Goal: Task Accomplishment & Management: Use online tool/utility

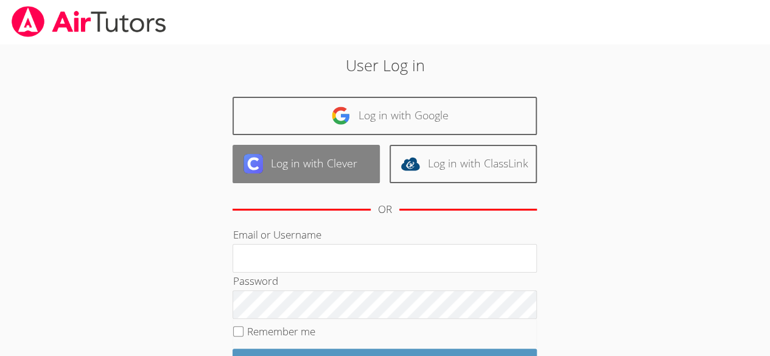
click at [330, 164] on link "Log in with Clever" at bounding box center [306, 164] width 147 height 38
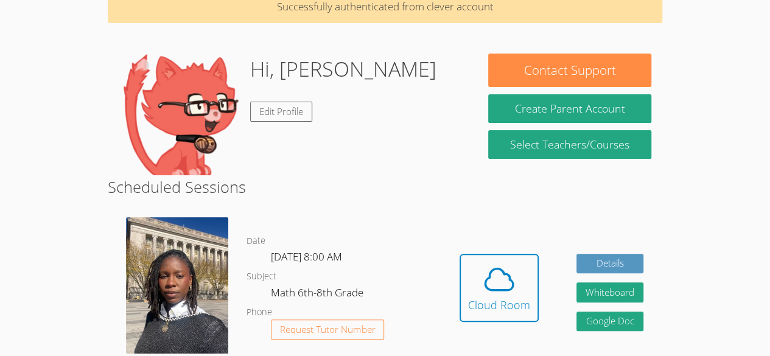
scroll to position [84, 0]
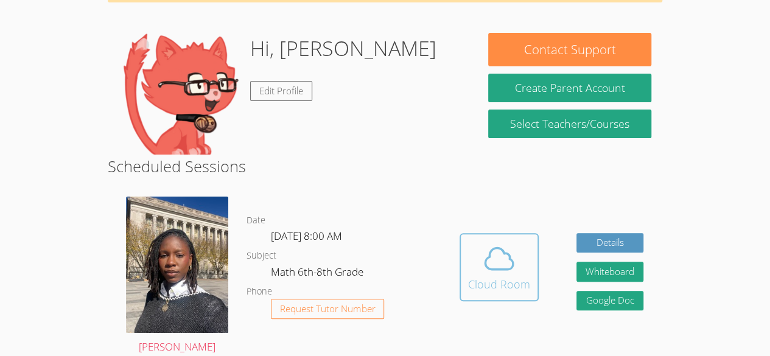
click at [485, 261] on icon at bounding box center [499, 258] width 28 height 21
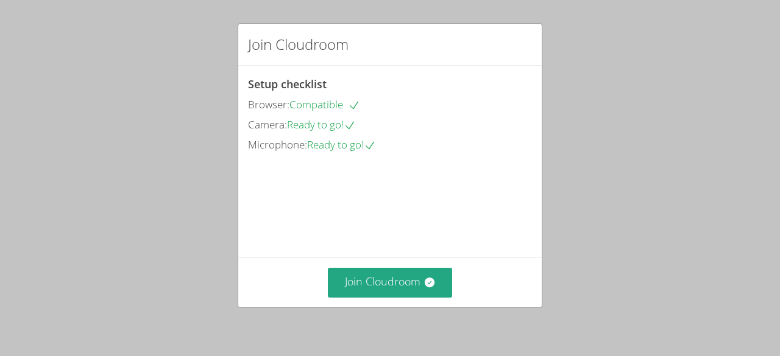
click at [8, 289] on div "Join Cloudroom Setup checklist Browser: Compatible Camera: Ready to go! Microph…" at bounding box center [390, 178] width 780 height 356
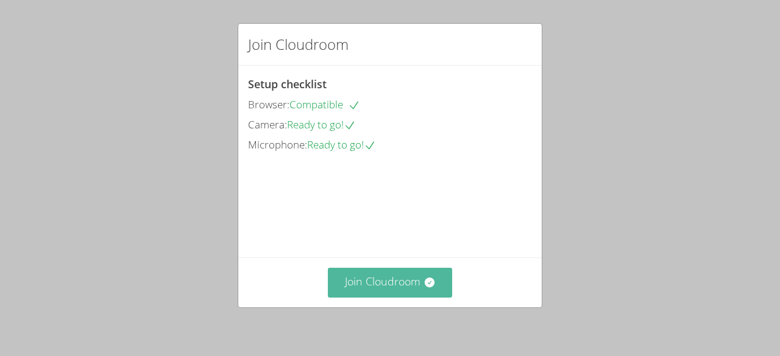
click at [404, 291] on button "Join Cloudroom" at bounding box center [390, 283] width 125 height 30
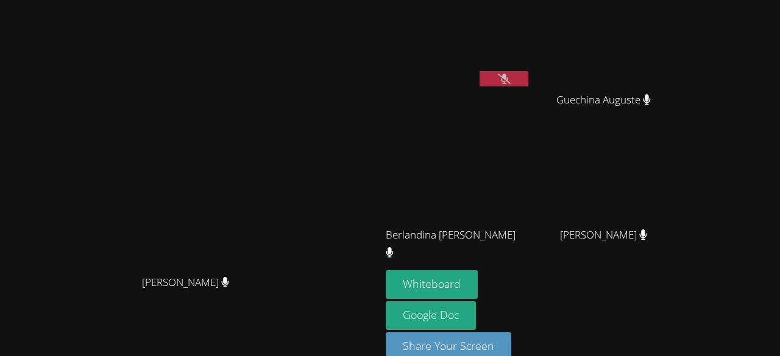
click at [528, 74] on button at bounding box center [503, 78] width 49 height 15
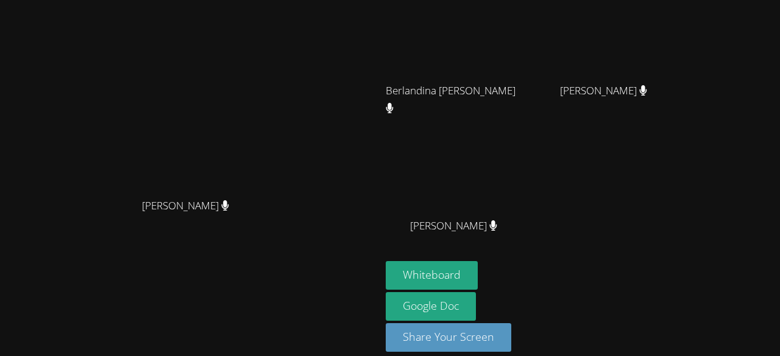
scroll to position [155, 0]
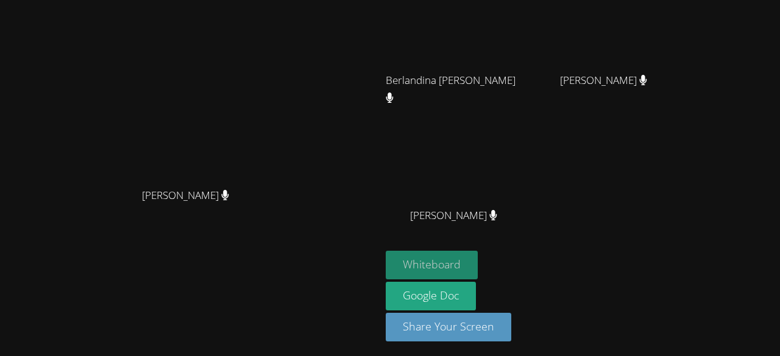
click at [477, 269] on button "Whiteboard" at bounding box center [432, 265] width 92 height 29
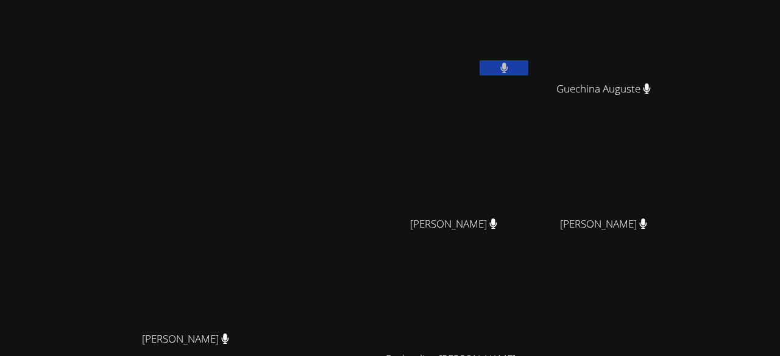
scroll to position [0, 0]
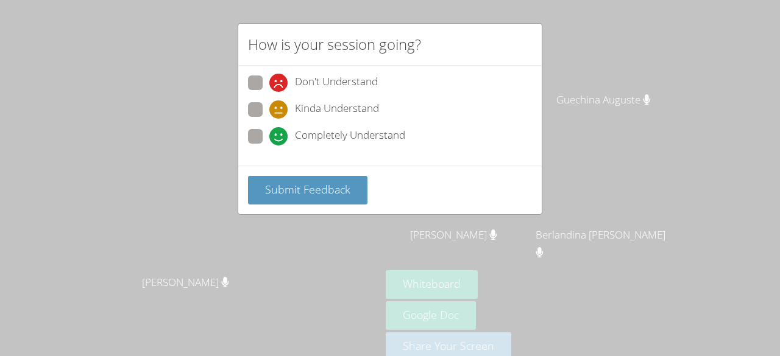
click at [275, 108] on icon at bounding box center [278, 109] width 18 height 18
click at [275, 108] on input "Kinda Understand" at bounding box center [274, 107] width 10 height 10
radio input "true"
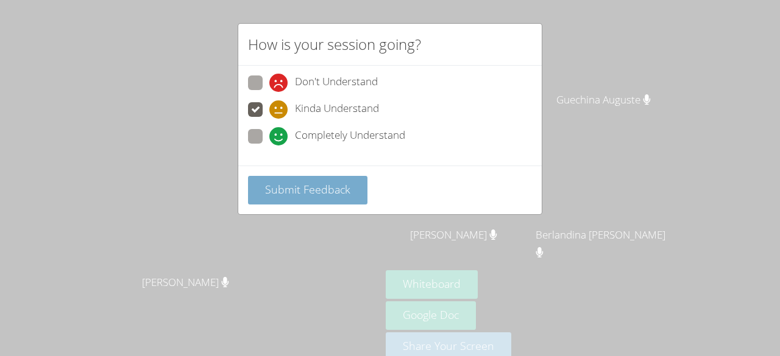
click at [278, 191] on span "Submit Feedback" at bounding box center [307, 189] width 85 height 15
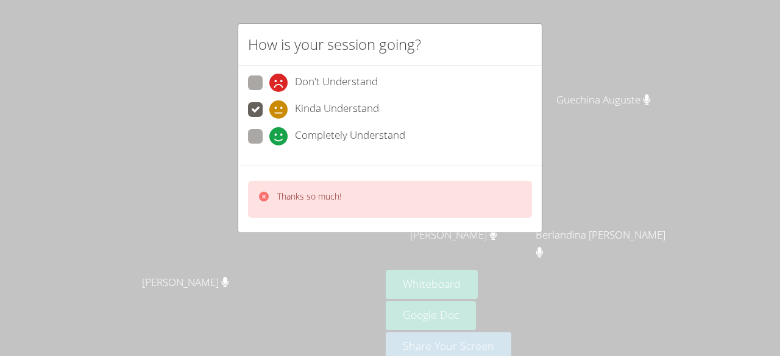
click at [220, 158] on div "How is your session going? Don't Understand Kinda Understand Completely Underst…" at bounding box center [390, 178] width 780 height 356
